Goal: Download file/media

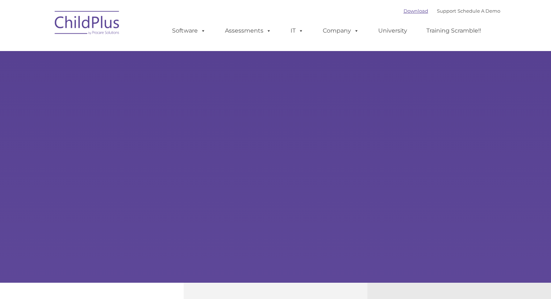
click at [407, 11] on link "Download" at bounding box center [416, 11] width 25 height 6
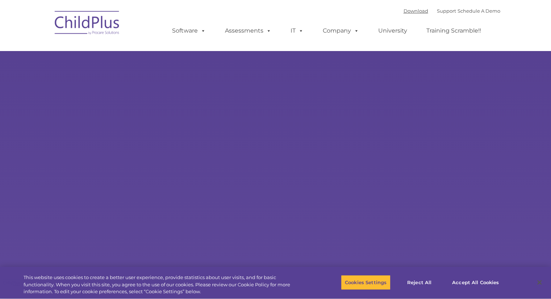
select select "MEDIUM"
